Goal: Navigation & Orientation: Find specific page/section

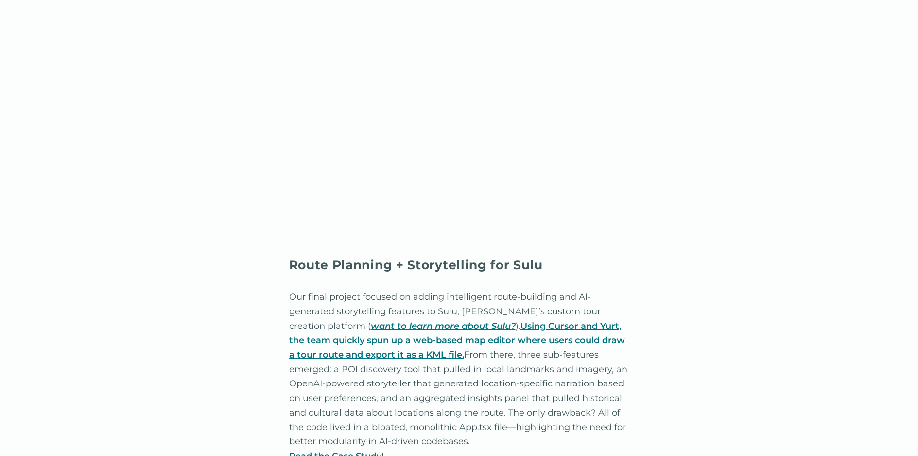
scroll to position [2623, 0]
click at [371, 319] on em "want to learn more about Sulu?" at bounding box center [443, 324] width 145 height 11
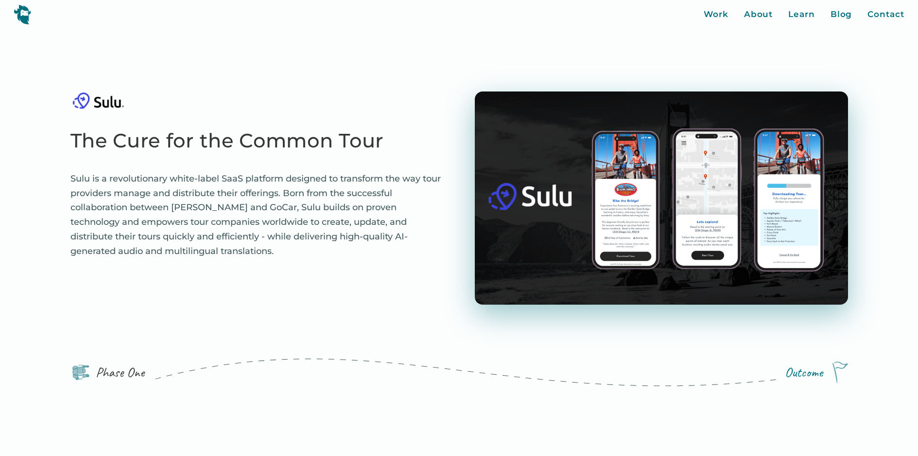
click at [25, 13] on img at bounding box center [23, 14] width 18 height 20
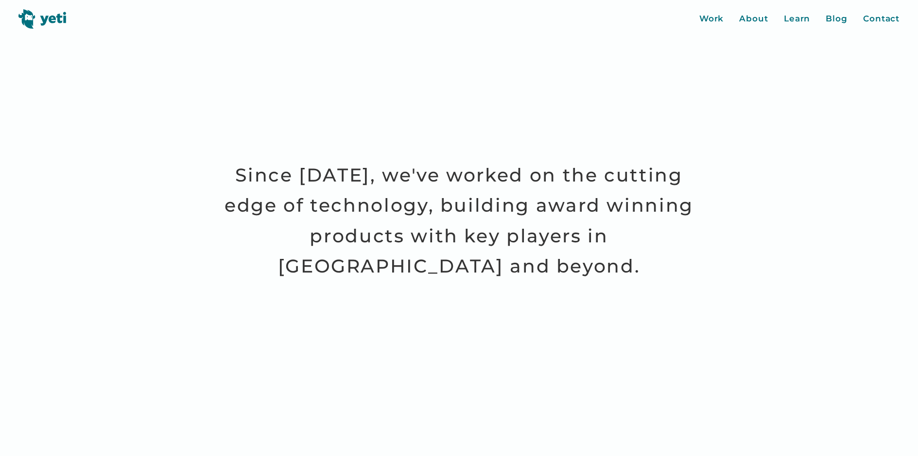
scroll to position [237, 0]
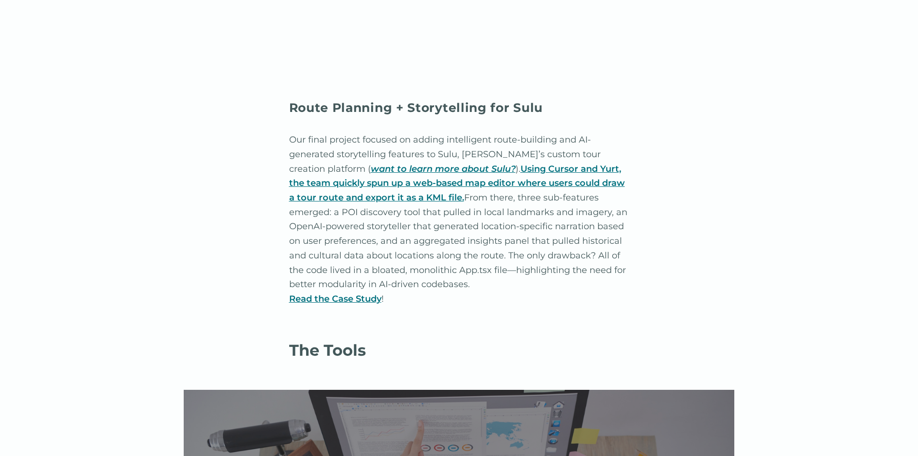
scroll to position [2623, 0]
